Goal: Task Accomplishment & Management: Use online tool/utility

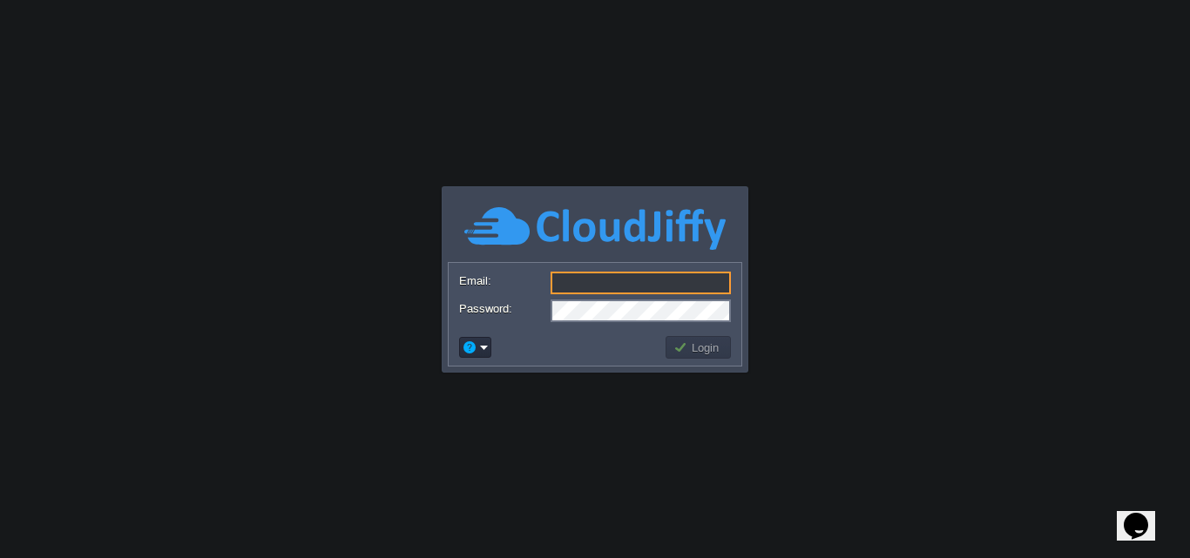
click at [624, 280] on input "Email:" at bounding box center [640, 283] width 180 height 23
type input "[DOMAIN_NAME][EMAIL_ADDRESS][DOMAIN_NAME]"
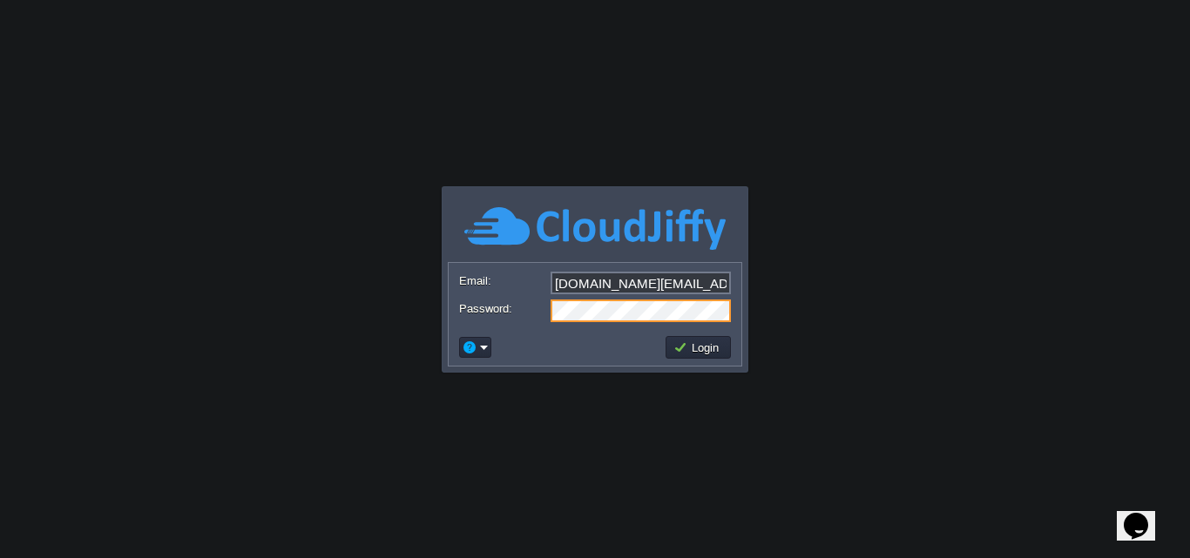
click at [644, 460] on body "Application Platform v.8.10.2 Email: kalkisoft.digital@gmail.com Password: Login" at bounding box center [595, 279] width 1190 height 558
click at [705, 349] on button "Login" at bounding box center [698, 348] width 51 height 16
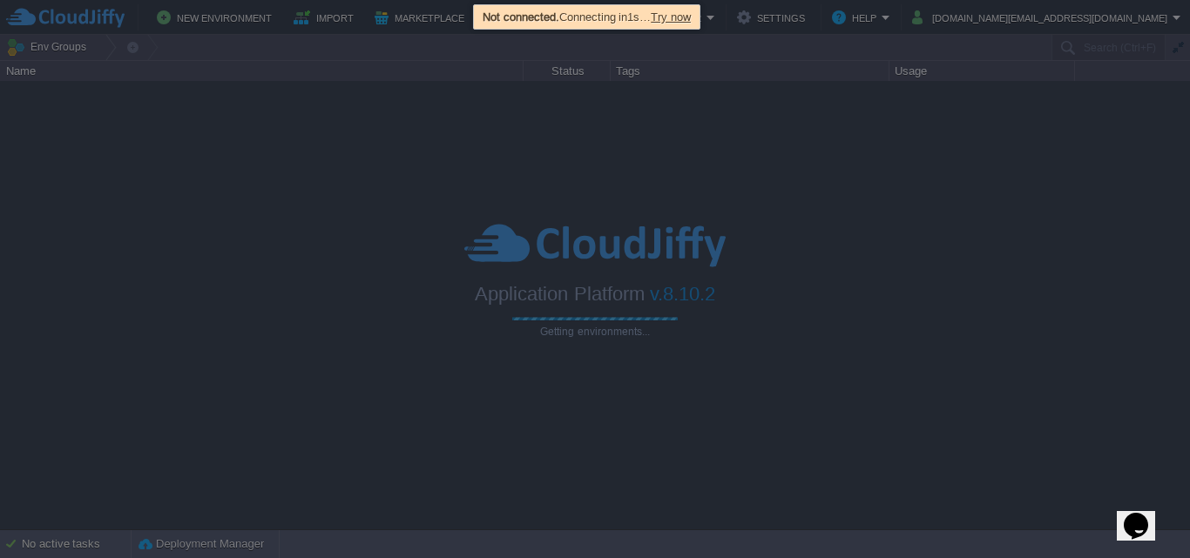
click at [805, 262] on div at bounding box center [595, 279] width 1190 height 558
click at [688, 15] on span "Try now" at bounding box center [677, 16] width 40 height 13
click at [773, 319] on div at bounding box center [595, 279] width 1190 height 558
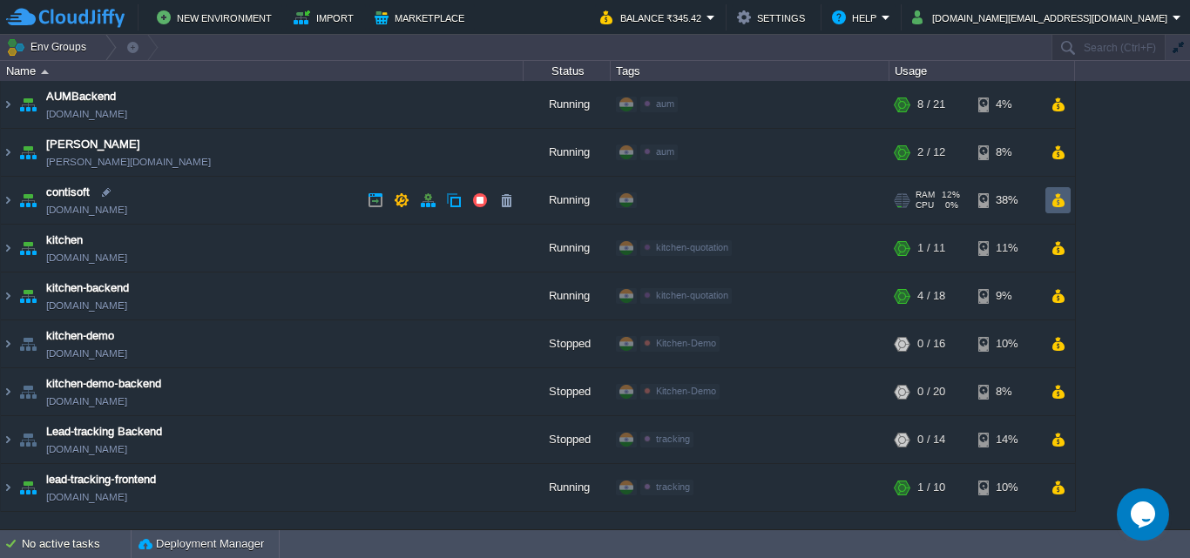
click at [1065, 206] on td at bounding box center [1057, 200] width 25 height 26
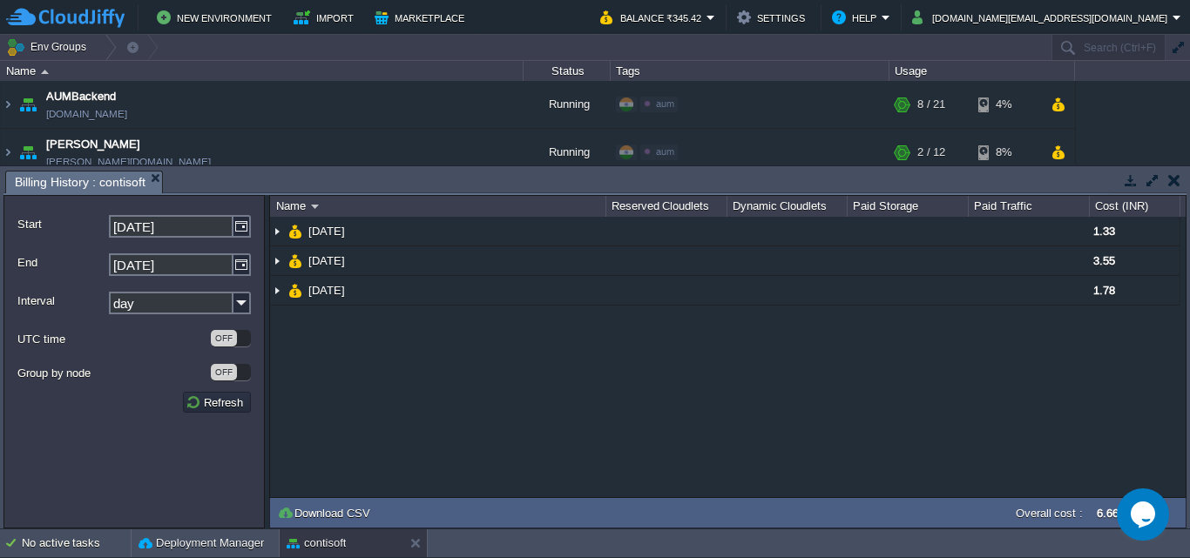
click at [1169, 187] on button "button" at bounding box center [1174, 180] width 12 height 16
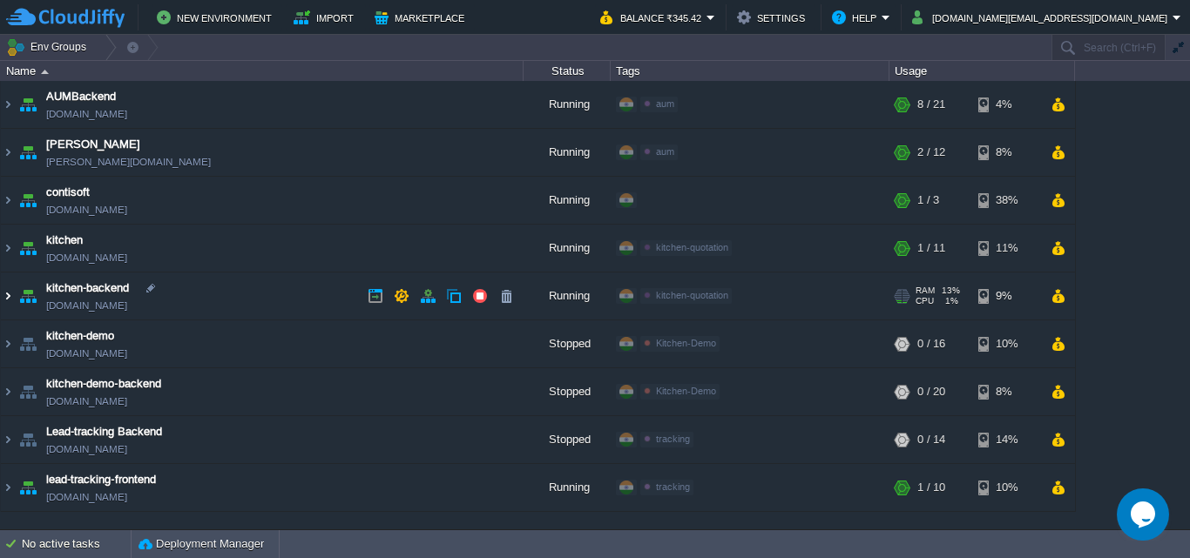
click at [5, 298] on img at bounding box center [8, 296] width 14 height 47
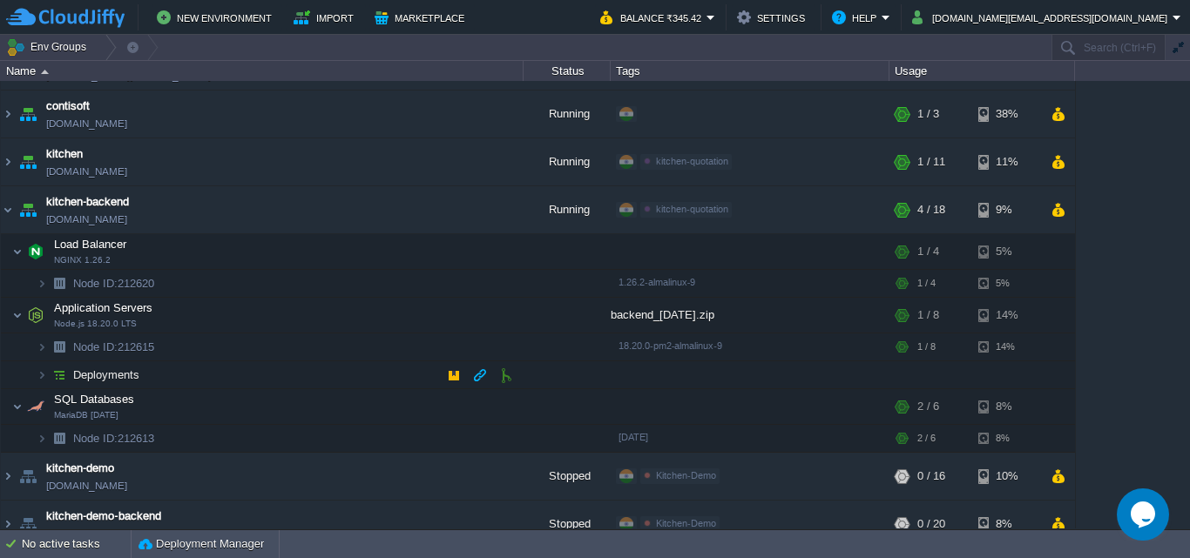
scroll to position [63, 0]
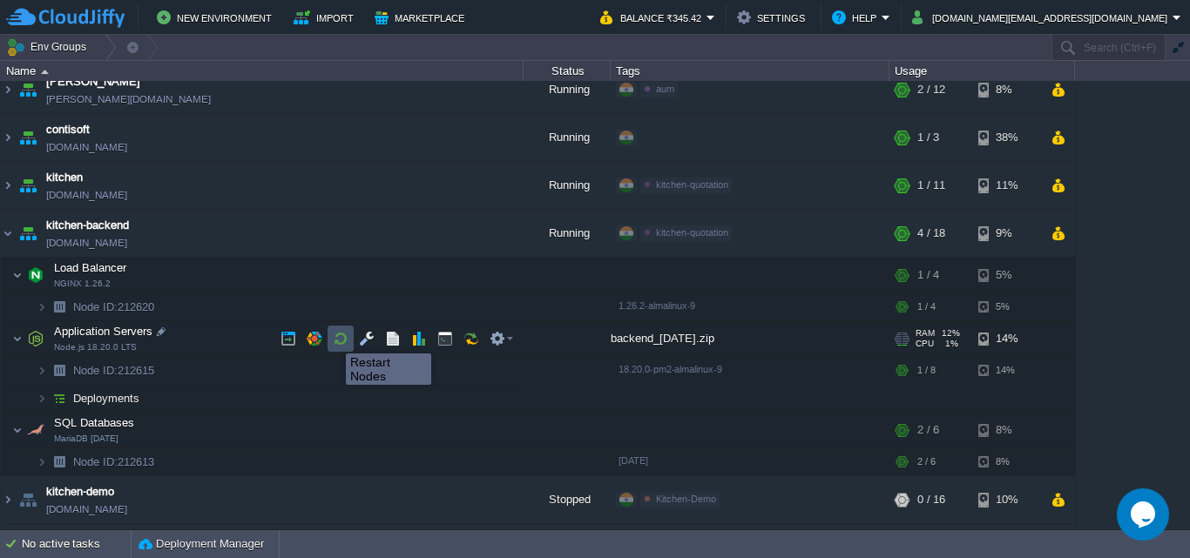
click at [338, 341] on button "button" at bounding box center [341, 339] width 16 height 16
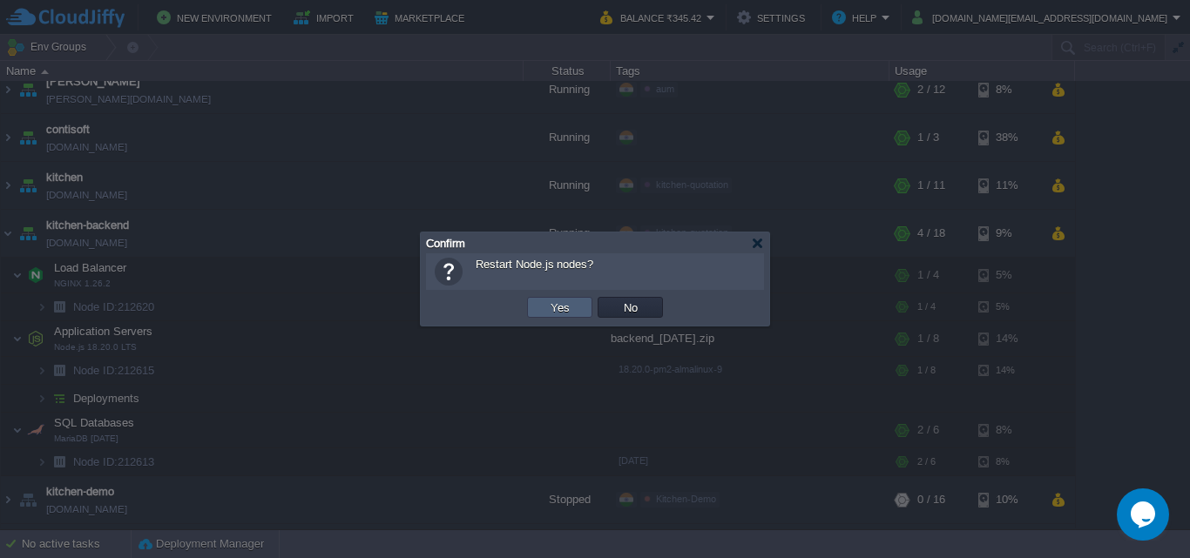
click at [570, 300] on button "Yes" at bounding box center [560, 308] width 30 height 16
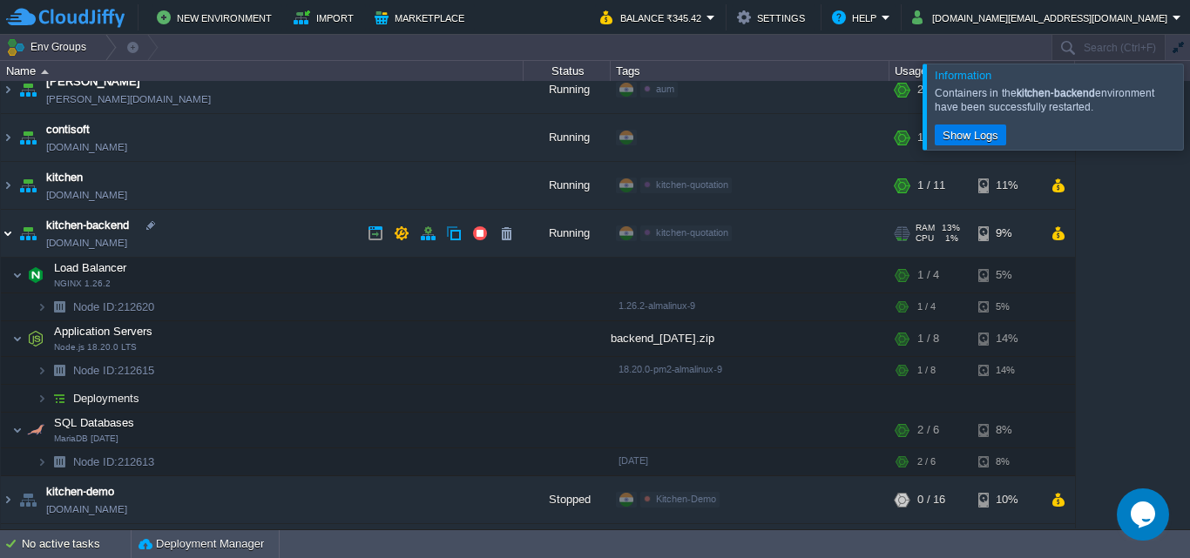
click at [4, 239] on img at bounding box center [8, 233] width 14 height 47
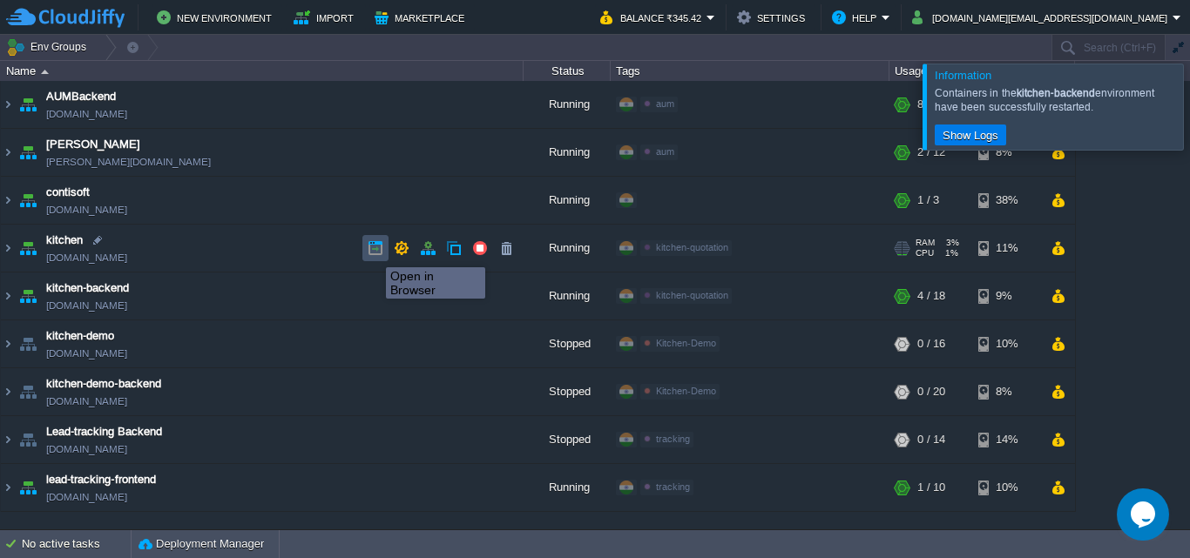
click at [373, 252] on button "button" at bounding box center [376, 248] width 16 height 16
